Goal: Information Seeking & Learning: Learn about a topic

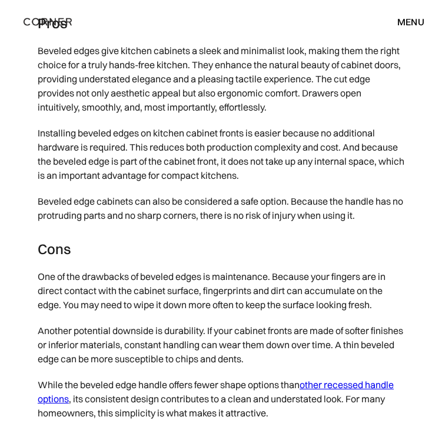
scroll to position [3236, 0]
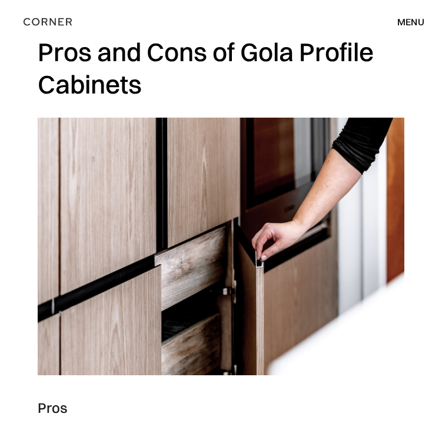
scroll to position [1294, 0]
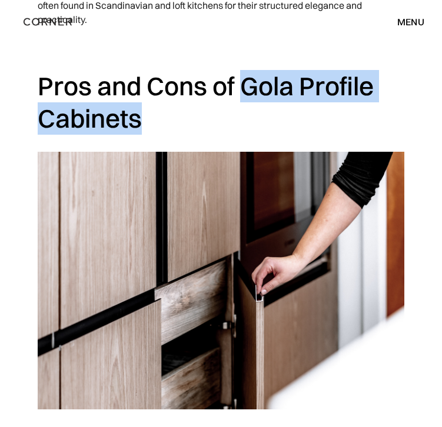
drag, startPoint x: 238, startPoint y: 86, endPoint x: 299, endPoint y: 134, distance: 76.7
click at [299, 134] on h2 "Pros and Cons of Gola Profile Cabinets" at bounding box center [221, 102] width 367 height 64
click at [291, 135] on div at bounding box center [291, 135] width 0 height 0
click at [311, 131] on h2 "Pros and Cons of Gola Profile Cabinets" at bounding box center [221, 102] width 367 height 64
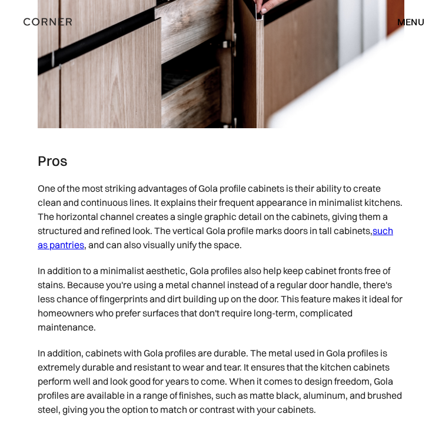
scroll to position [1604, 0]
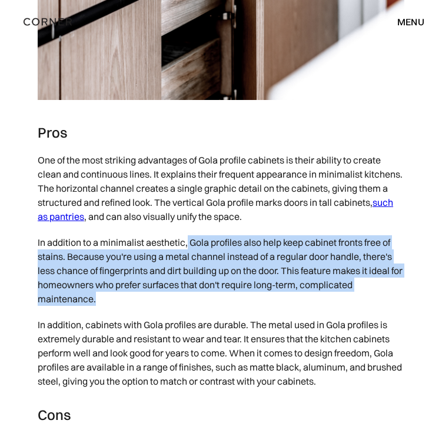
drag, startPoint x: 188, startPoint y: 241, endPoint x: 261, endPoint y: 294, distance: 90.1
click at [261, 294] on p "In addition to a minimalist aesthetic, Gola profiles also help keep cabinet fro…" at bounding box center [221, 270] width 367 height 82
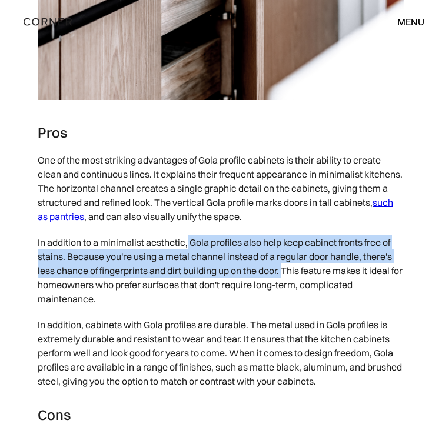
drag, startPoint x: 188, startPoint y: 243, endPoint x: 285, endPoint y: 274, distance: 102.0
click at [285, 274] on p "In addition to a minimalist aesthetic, Gola profiles also help keep cabinet fro…" at bounding box center [221, 270] width 367 height 82
click at [278, 277] on div at bounding box center [278, 277] width 0 height 0
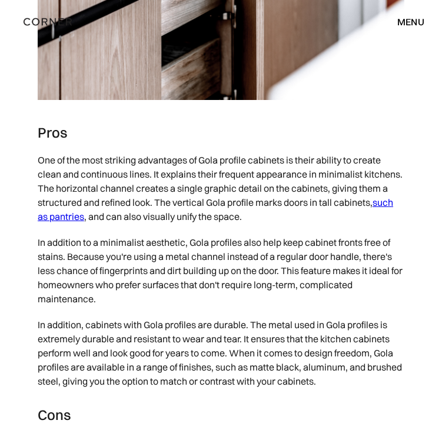
click at [215, 302] on p "In addition to a minimalist aesthetic, Gola profiles also help keep cabinet fro…" at bounding box center [221, 270] width 367 height 82
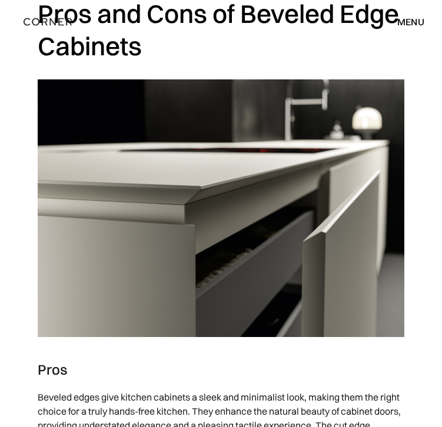
scroll to position [2876, 0]
